Goal: Task Accomplishment & Management: Manage account settings

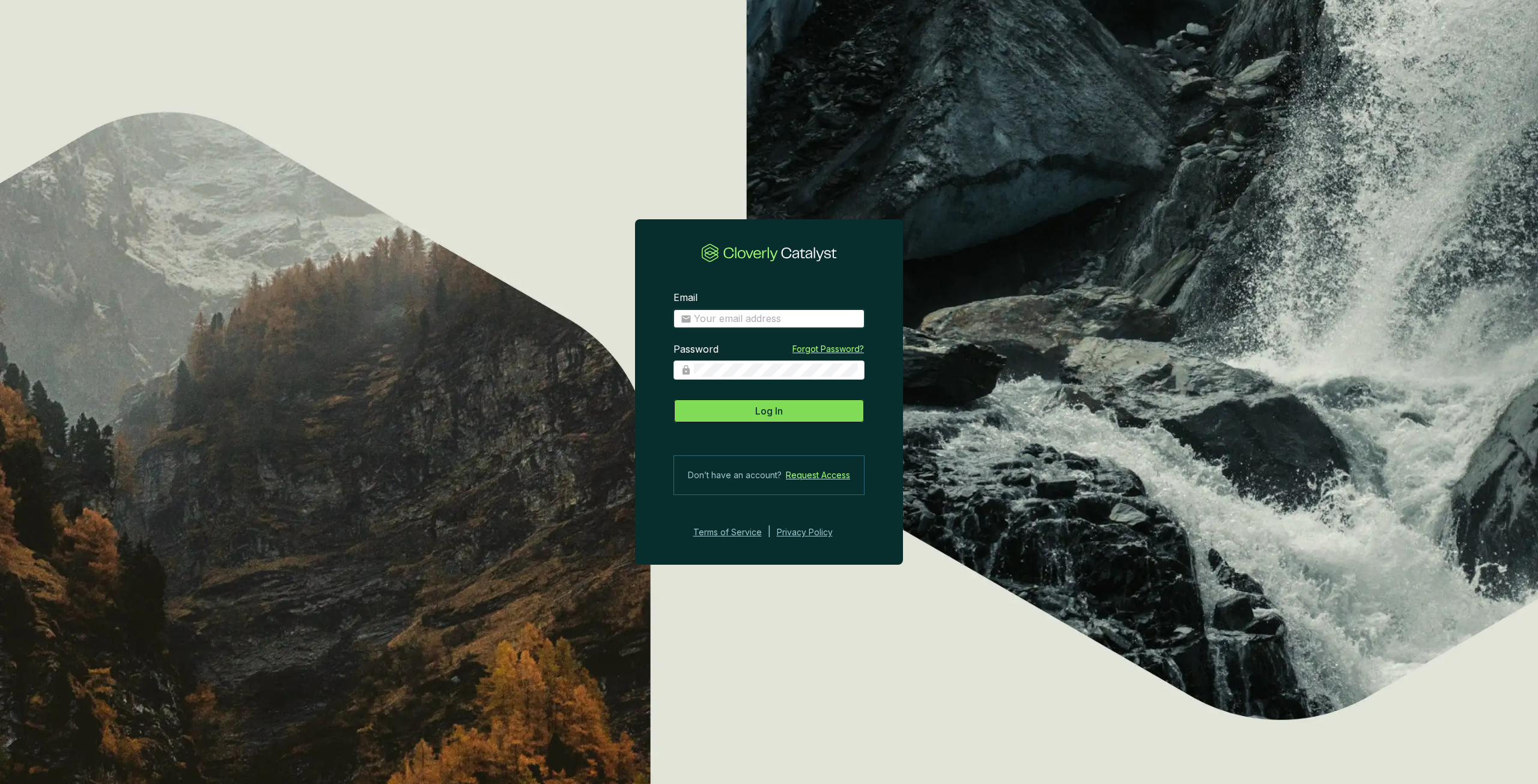
type input "[PERSON_NAME][EMAIL_ADDRESS][PERSON_NAME][DOMAIN_NAME]"
click at [771, 405] on span "Log In" at bounding box center [769, 411] width 28 height 14
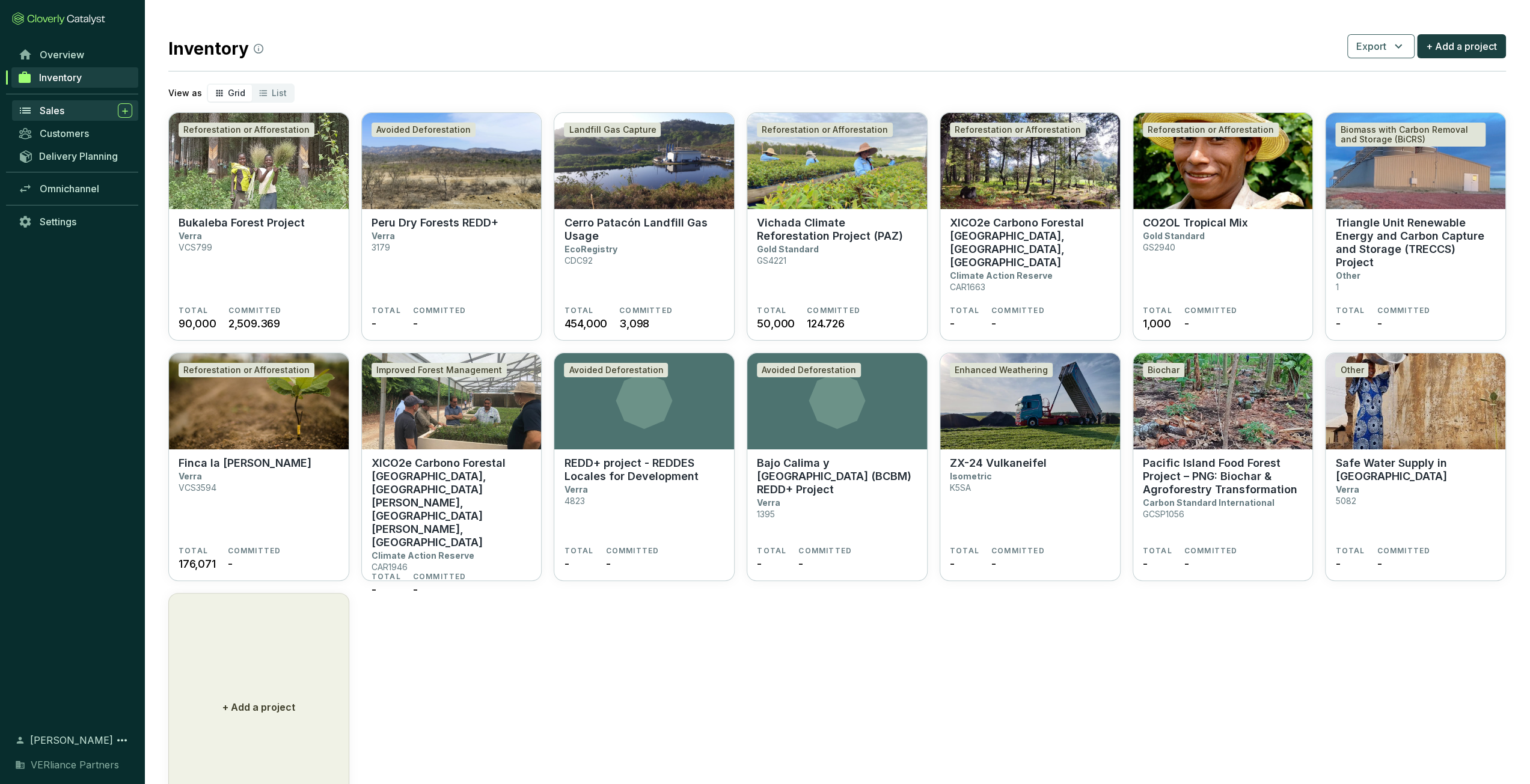
click at [41, 108] on span "Sales" at bounding box center [52, 110] width 25 height 12
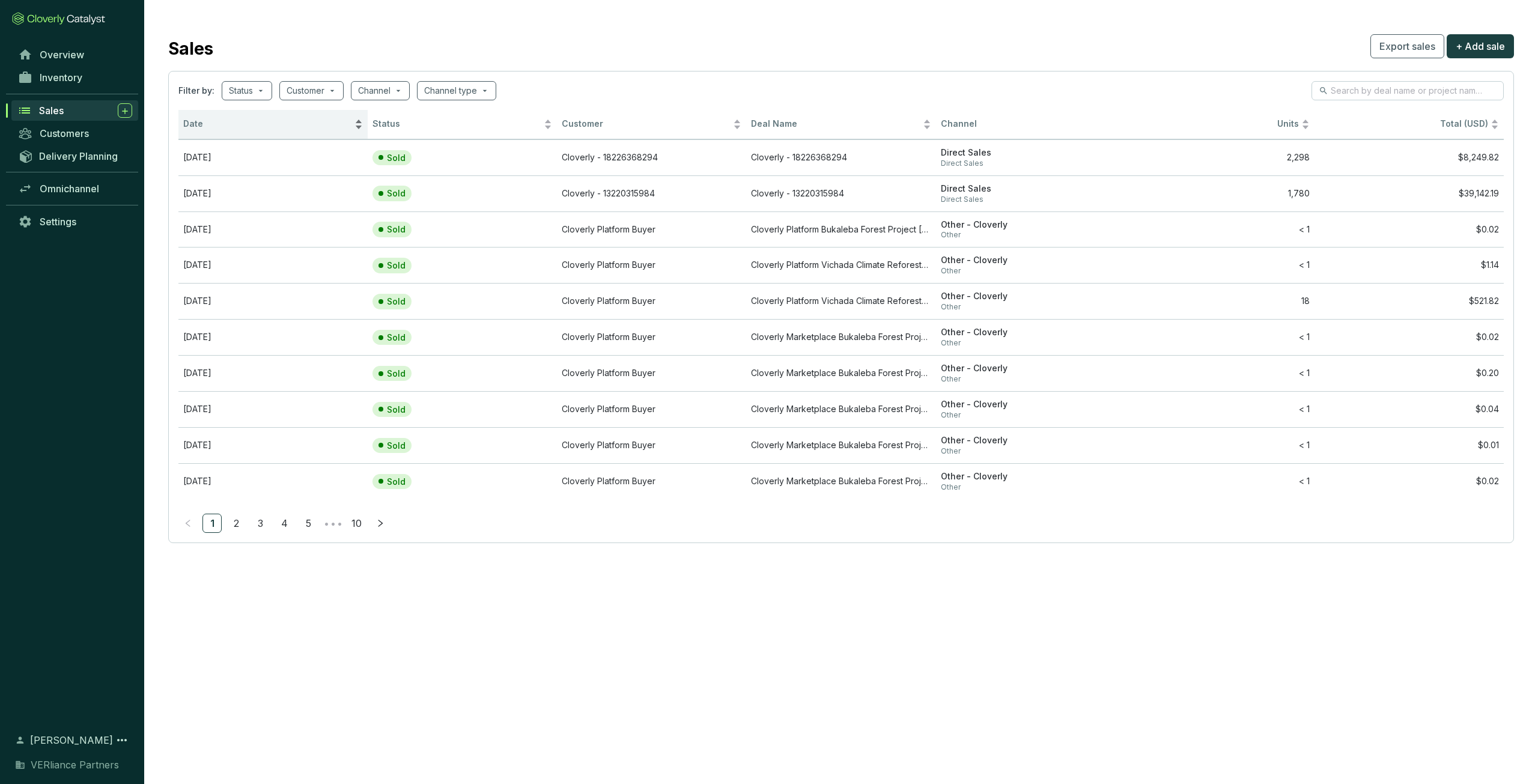
click at [253, 128] on span "Date" at bounding box center [267, 124] width 169 height 11
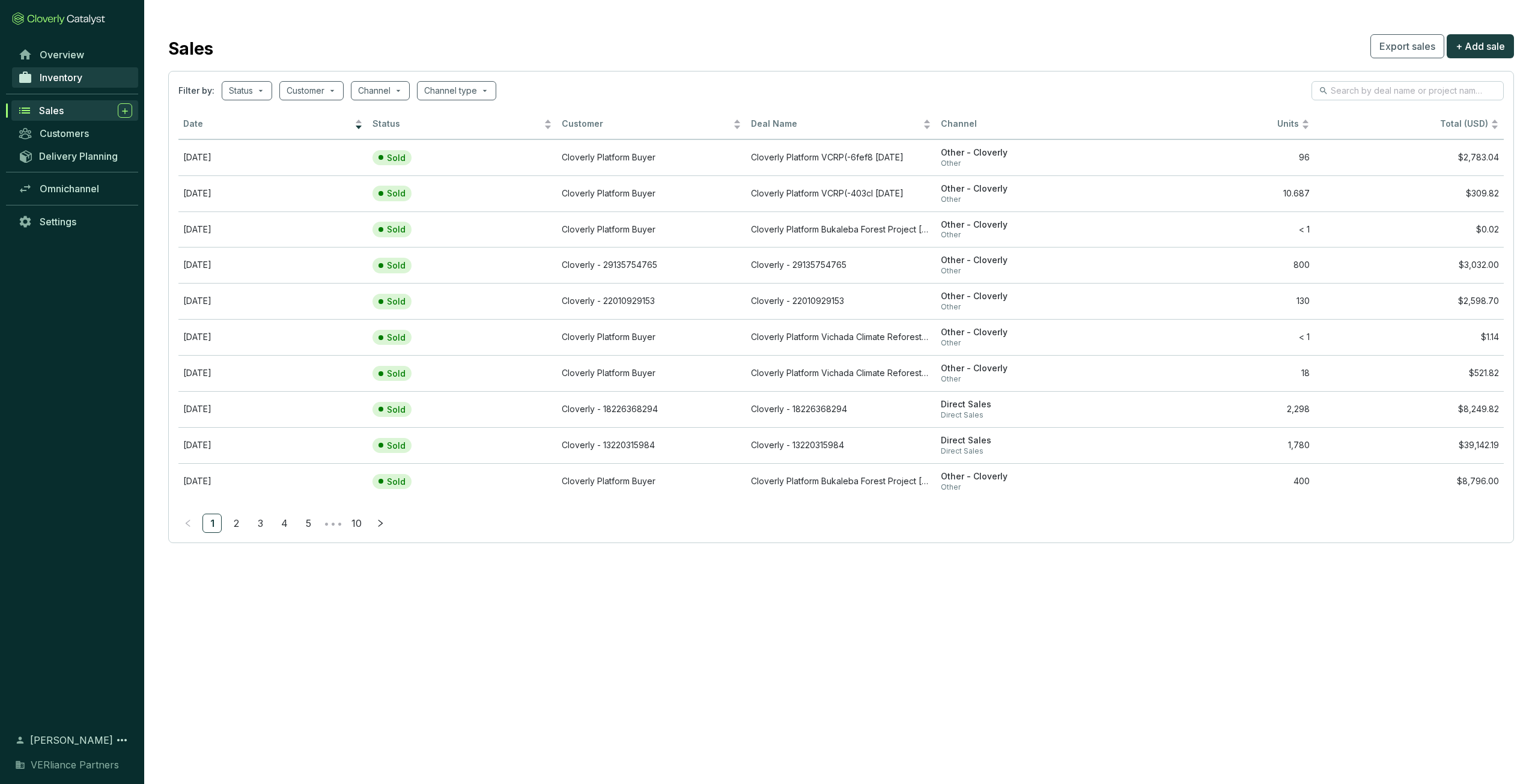
click at [46, 75] on span "Inventory" at bounding box center [61, 77] width 43 height 12
